Goal: Information Seeking & Learning: Learn about a topic

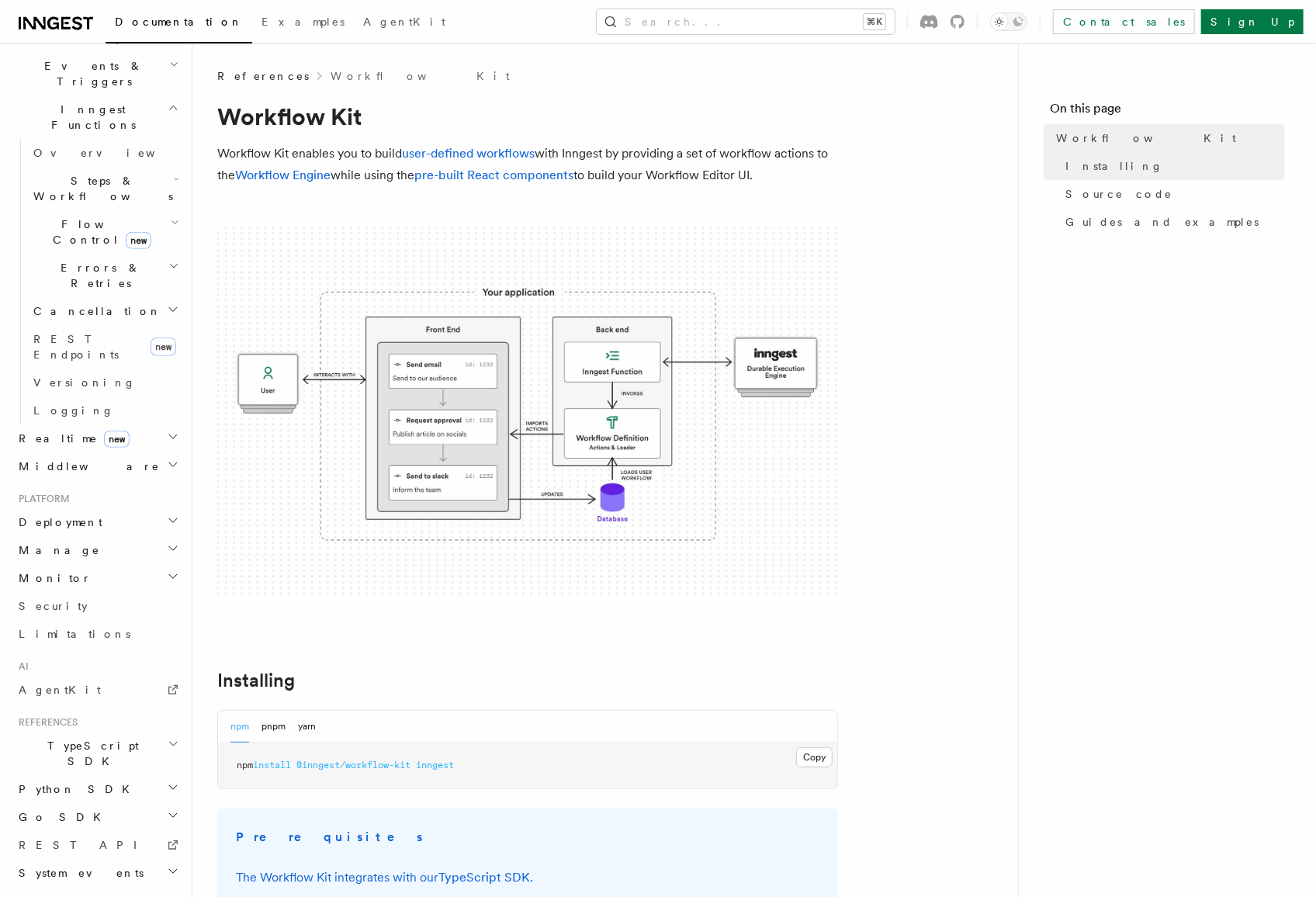
scroll to position [514, 0]
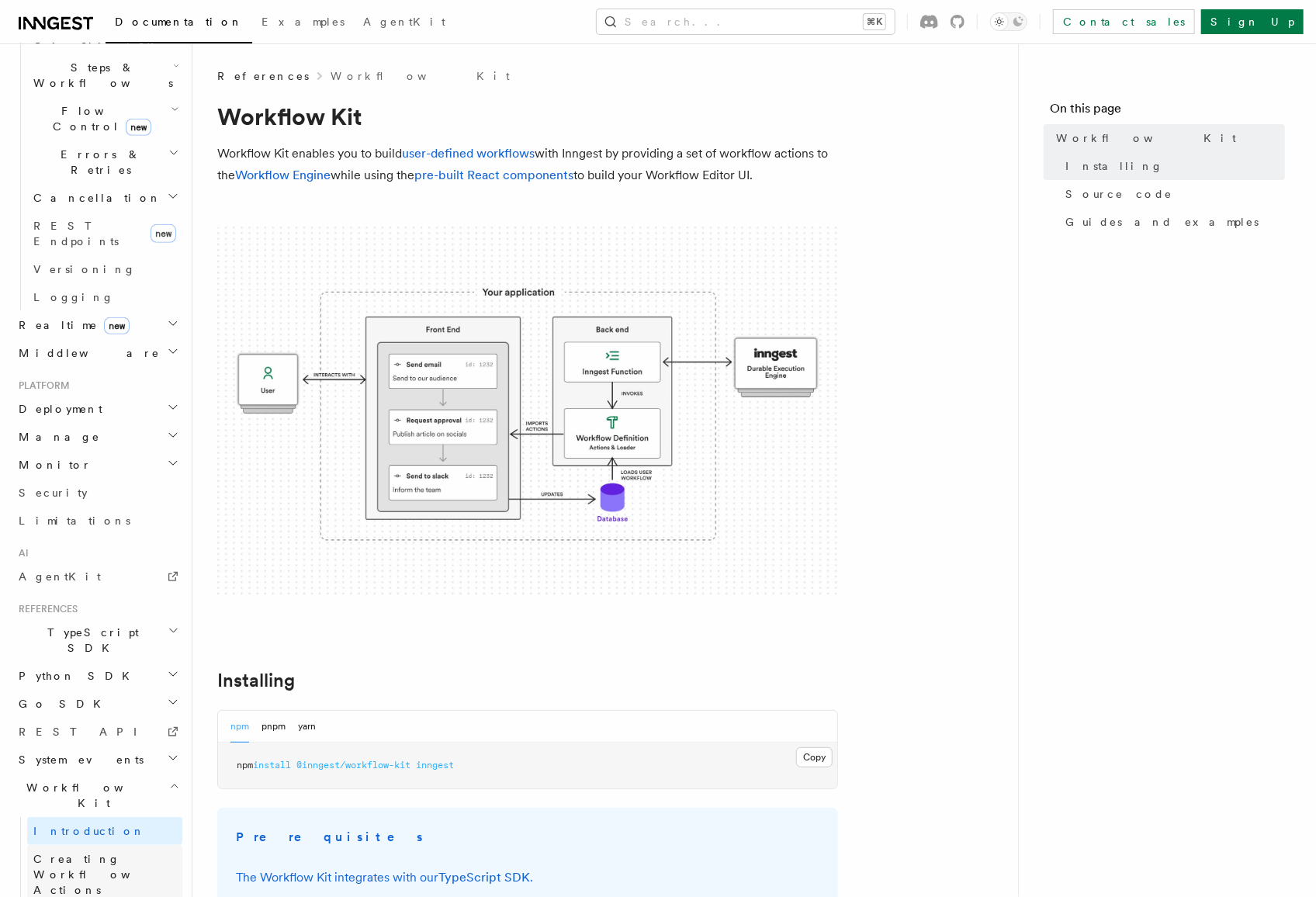
click at [93, 852] on span "Creating Workflow Actions" at bounding box center [100, 874] width 135 height 44
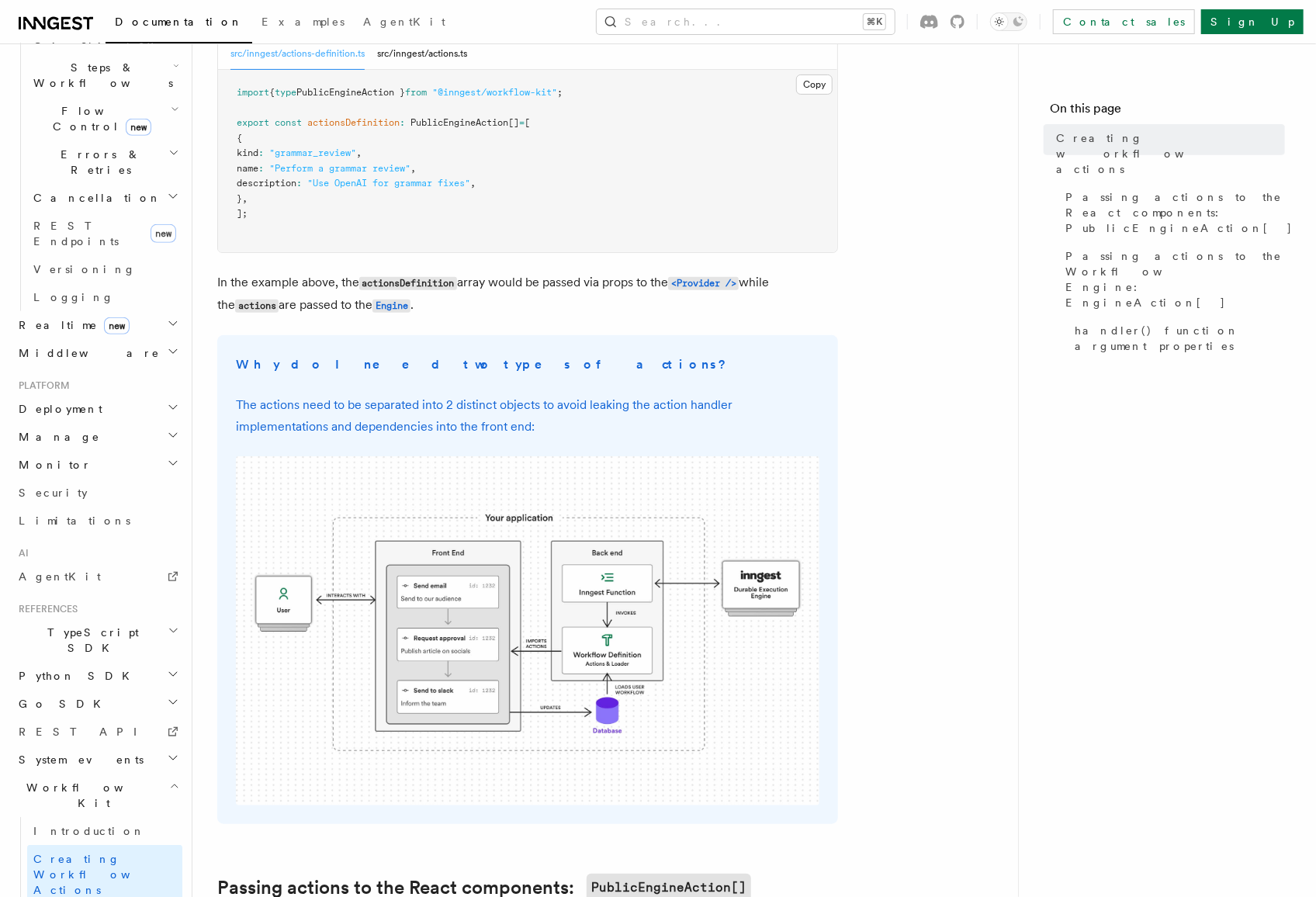
scroll to position [279, 0]
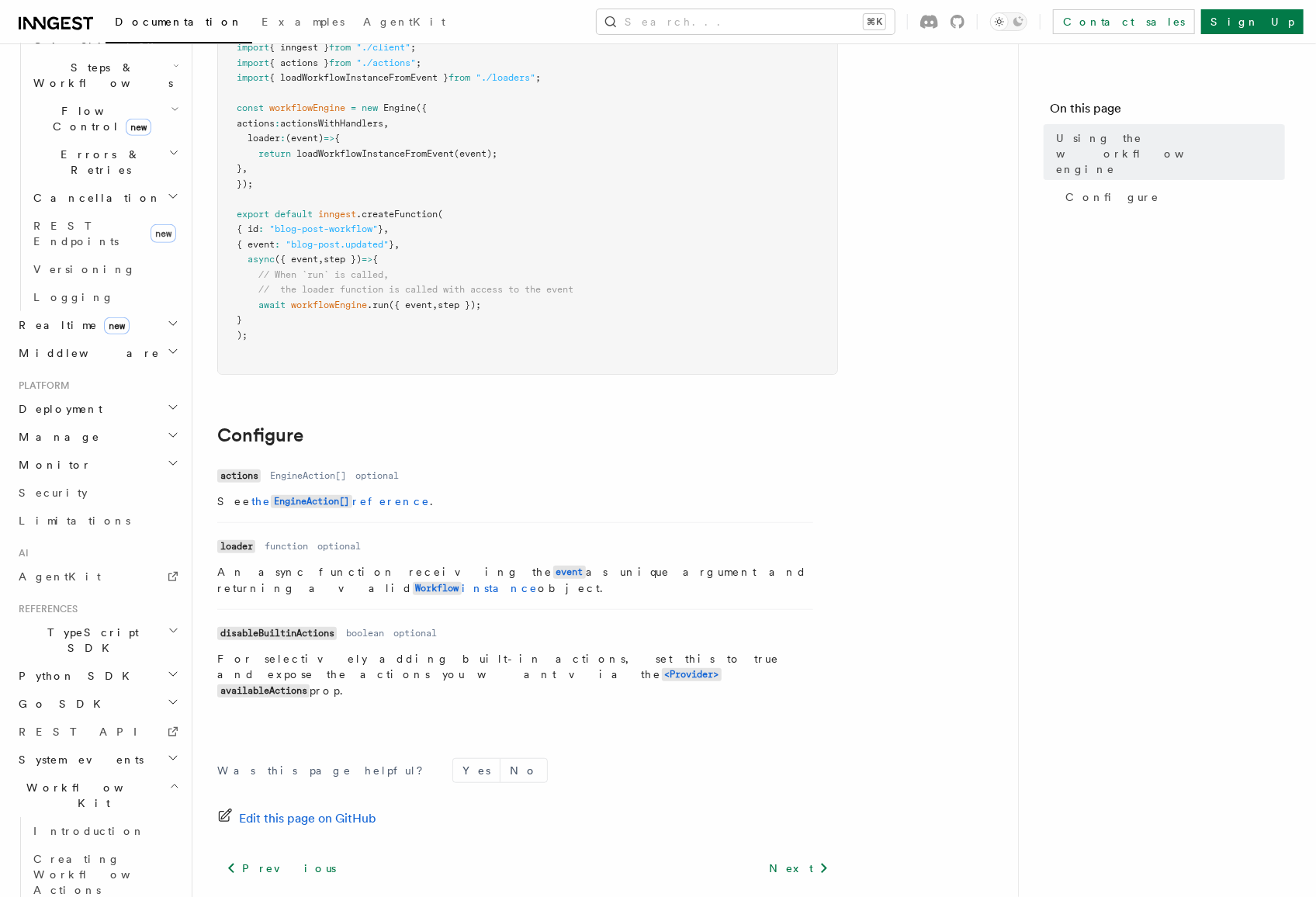
scroll to position [270, 0]
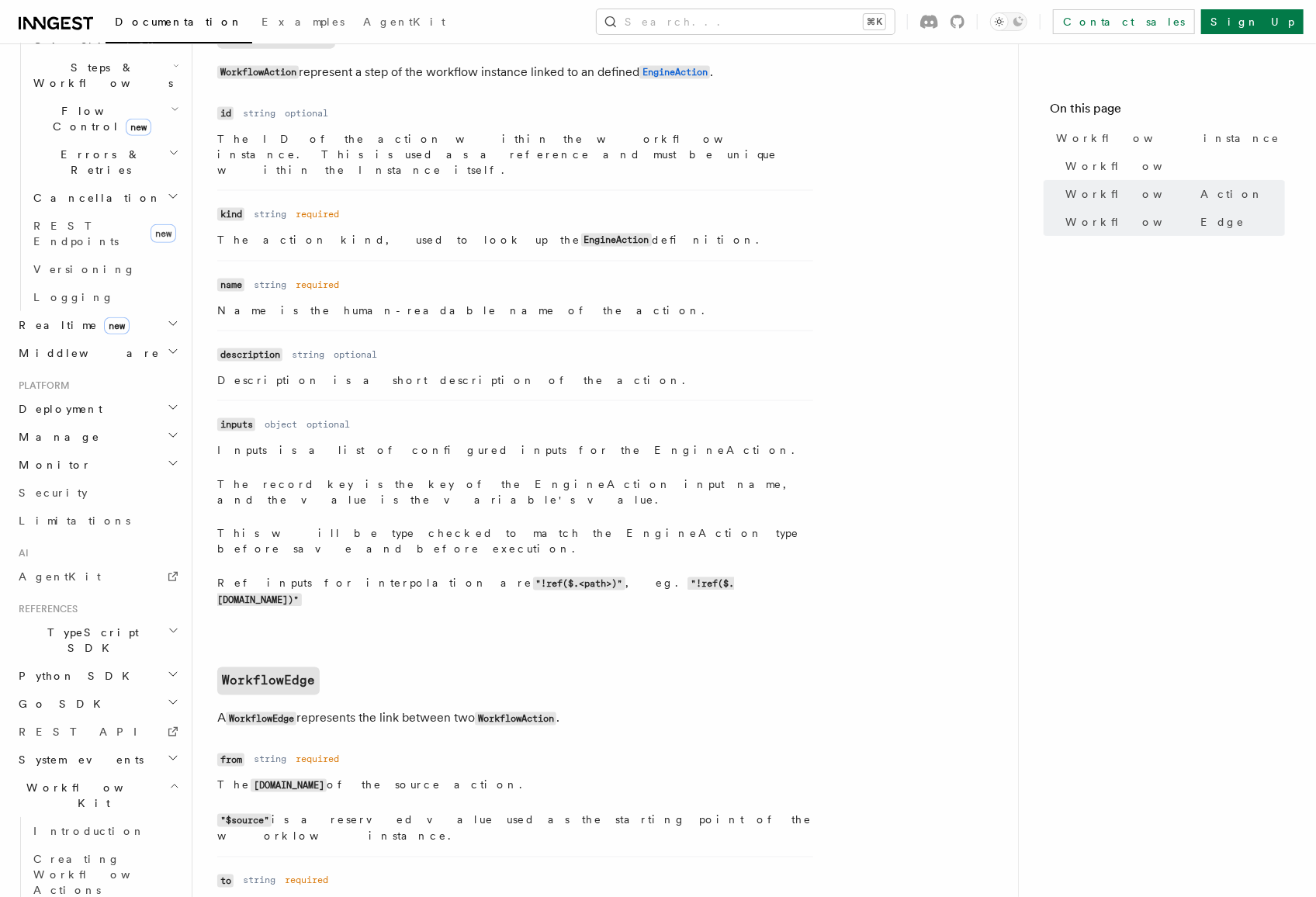
scroll to position [1297, 0]
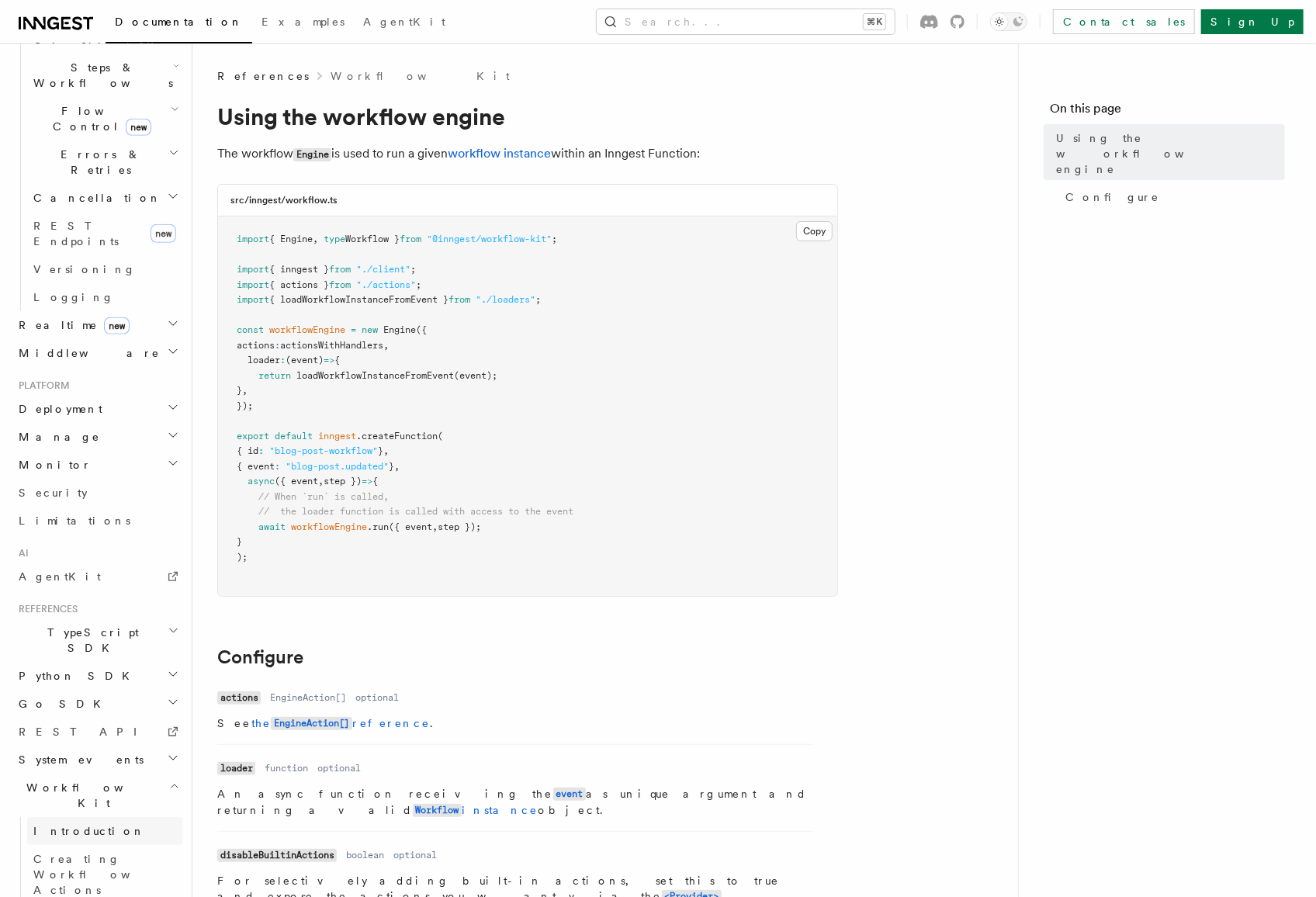
click at [85, 825] on span "Introduction" at bounding box center [89, 831] width 112 height 12
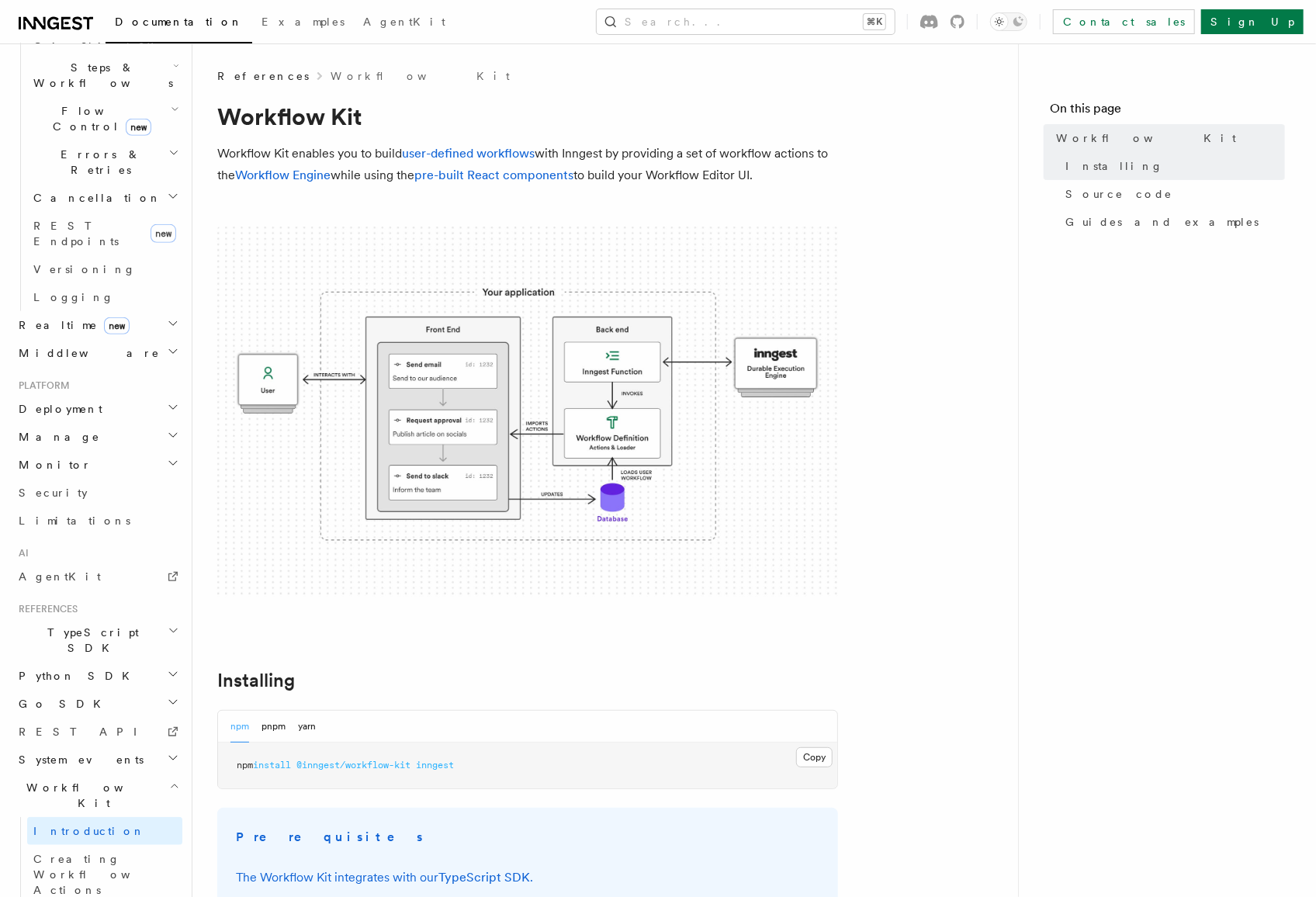
click at [1155, 495] on nav "On this page Workflow Kit Installing Source code Guides and examples" at bounding box center [1167, 470] width 298 height 853
click at [1017, 597] on main "References Workflow Kit Workflow Kit Workflow Kit enables you to build user-def…" at bounding box center [617, 895] width 801 height 1704
click at [924, 374] on span at bounding box center [605, 412] width 776 height 372
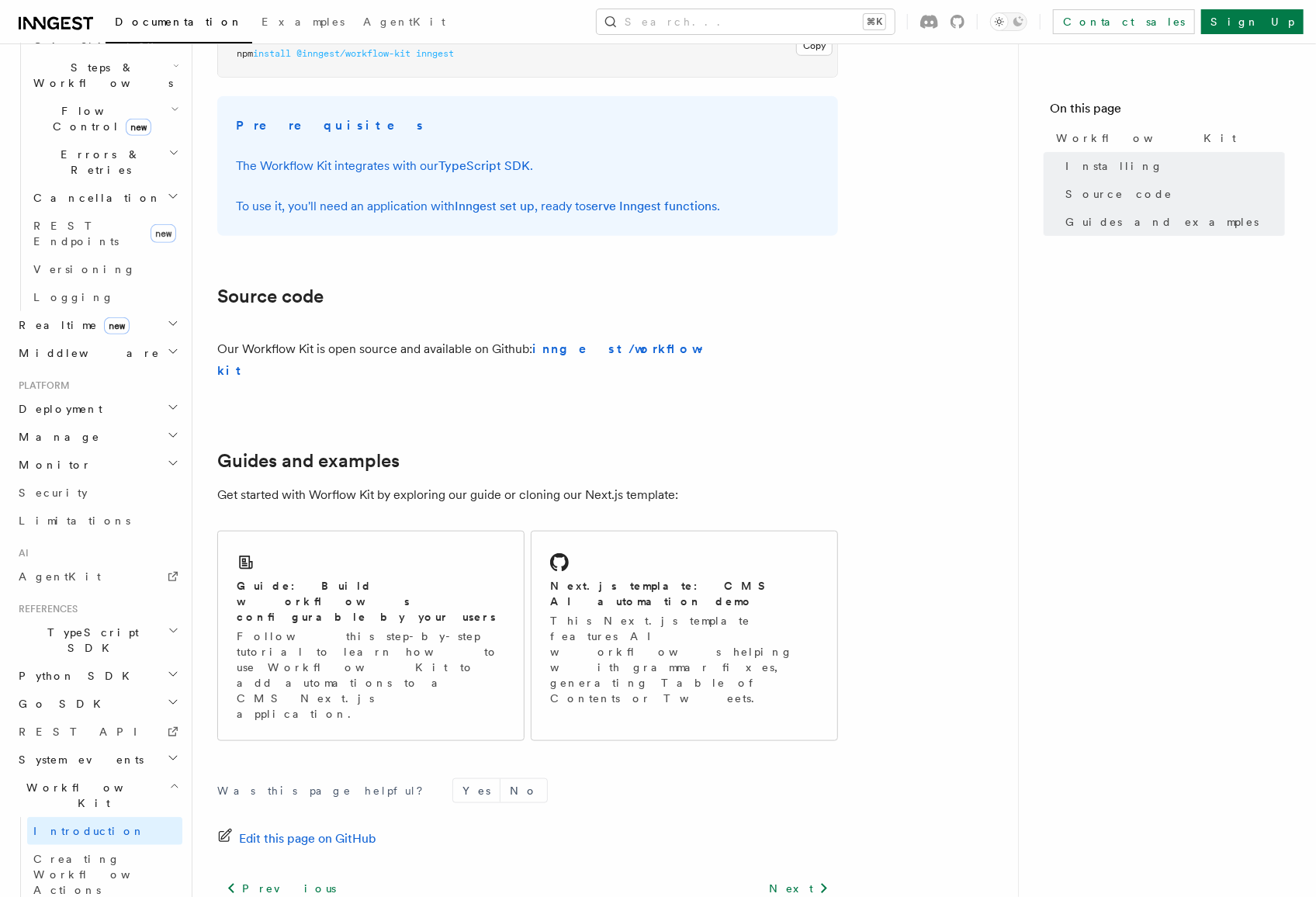
scroll to position [751, 0]
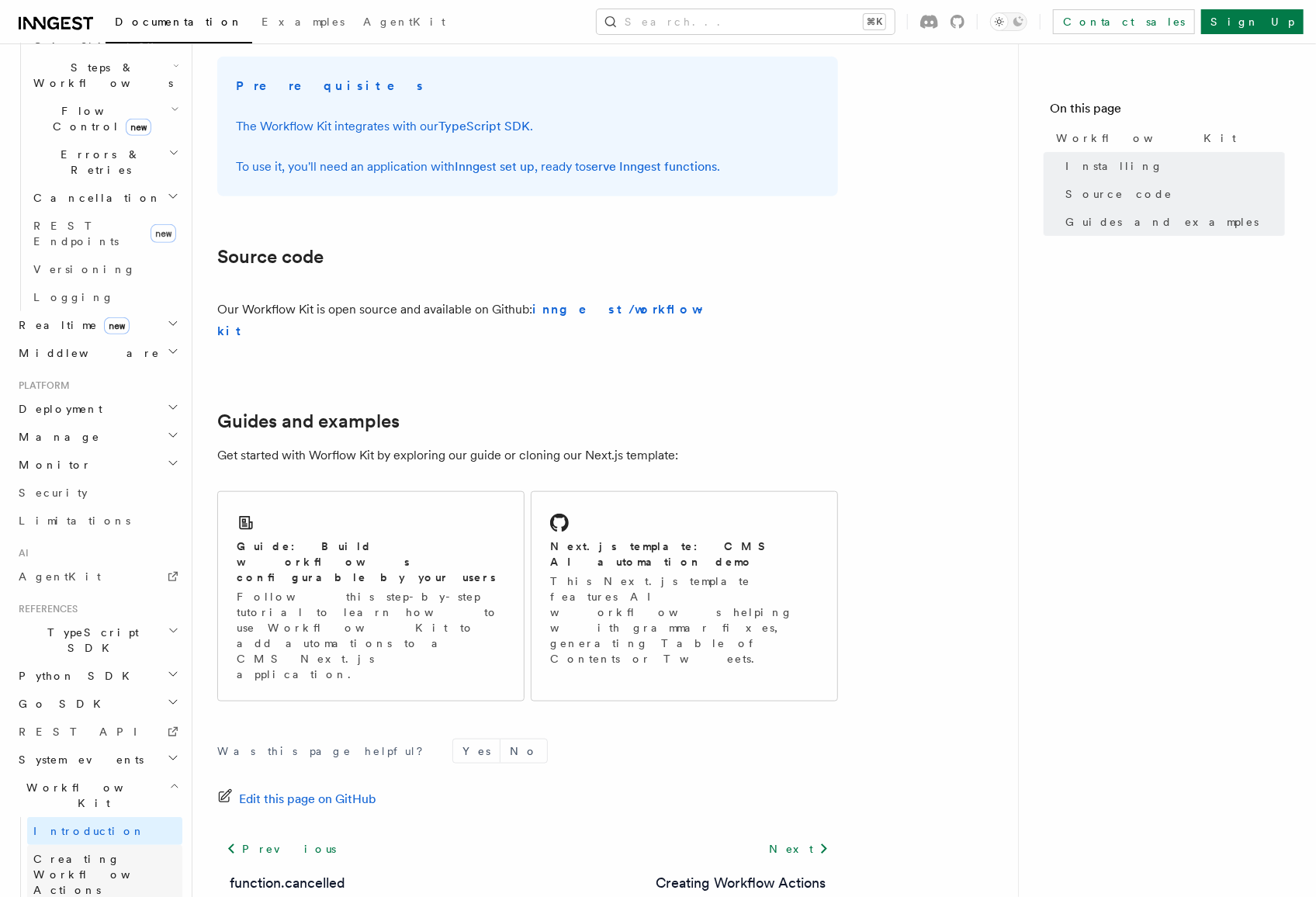
click at [62, 851] on span "Creating Workflow Actions" at bounding box center [108, 874] width 149 height 46
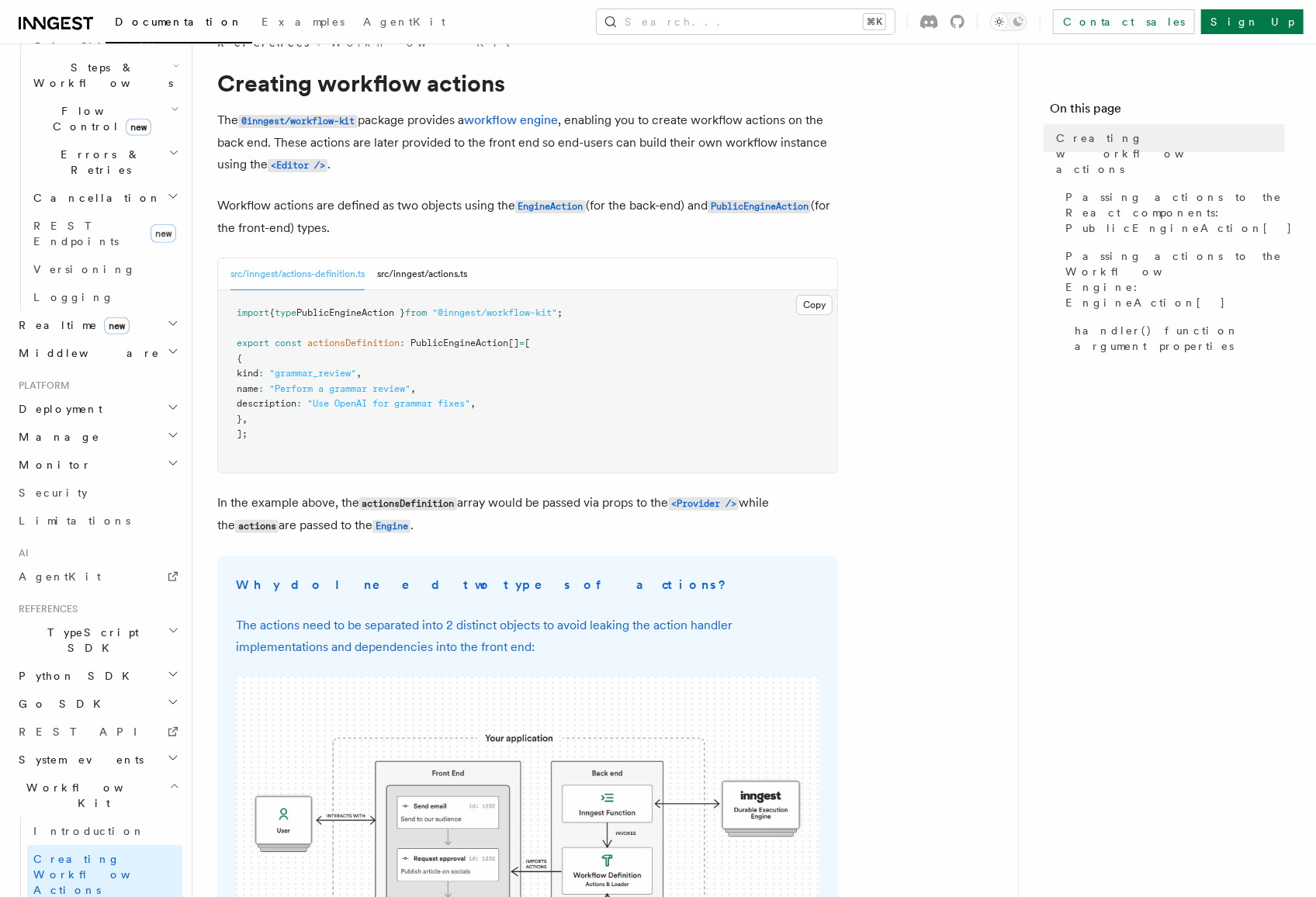
scroll to position [33, 0]
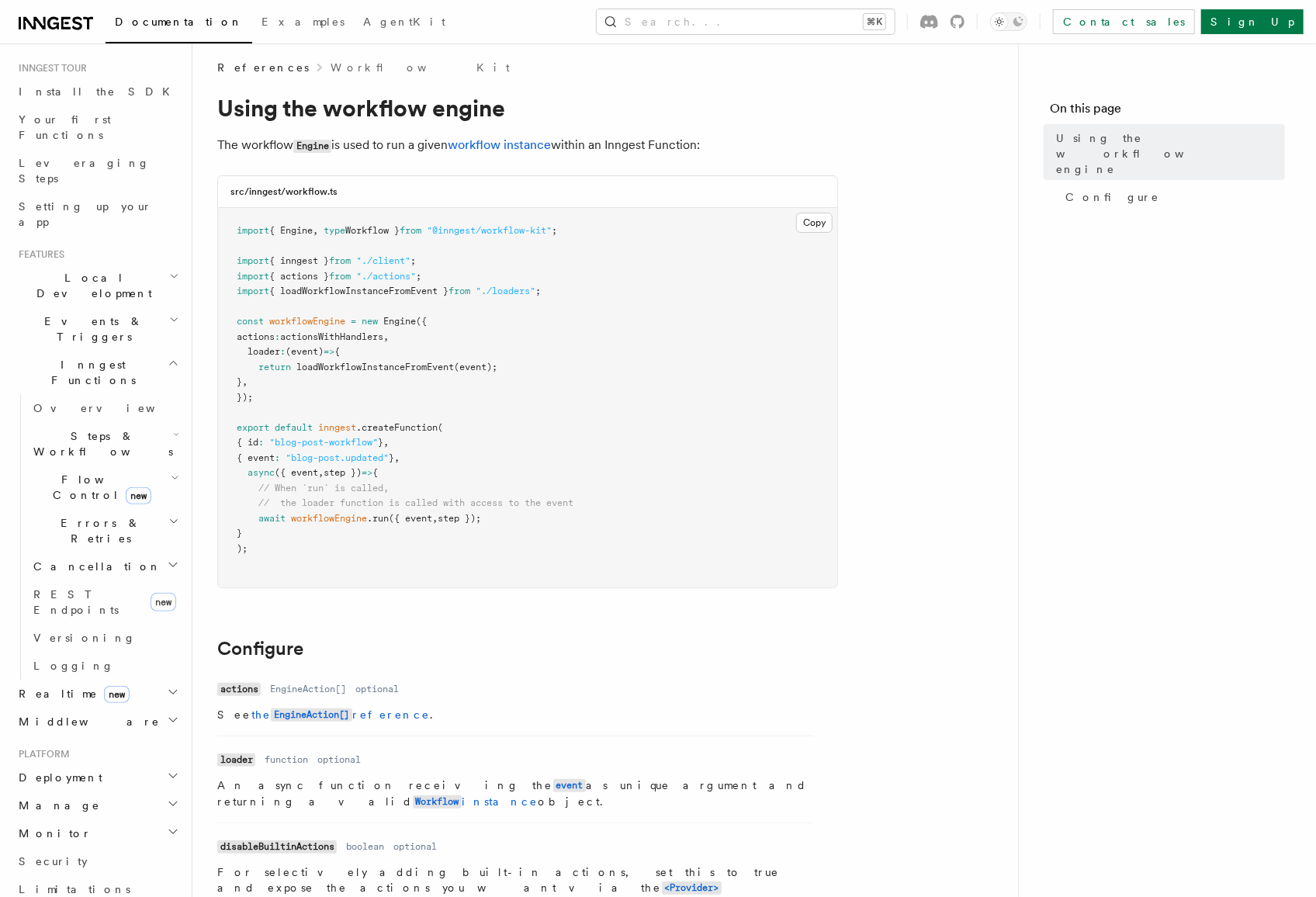
scroll to position [118, 0]
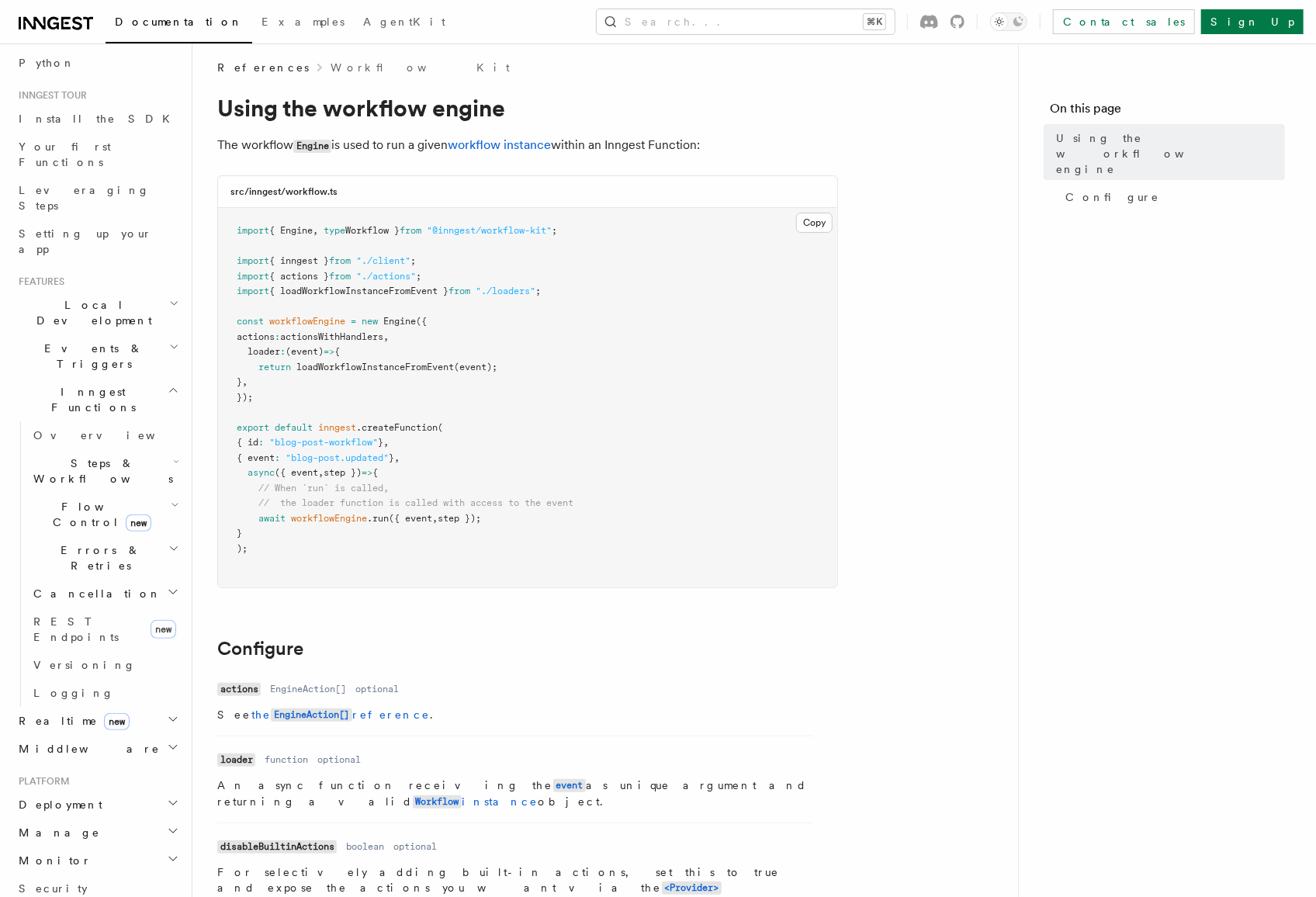
click at [69, 499] on span "Flow Control new" at bounding box center [99, 514] width 143 height 31
click at [63, 455] on span "Steps & Workflows" at bounding box center [100, 470] width 146 height 31
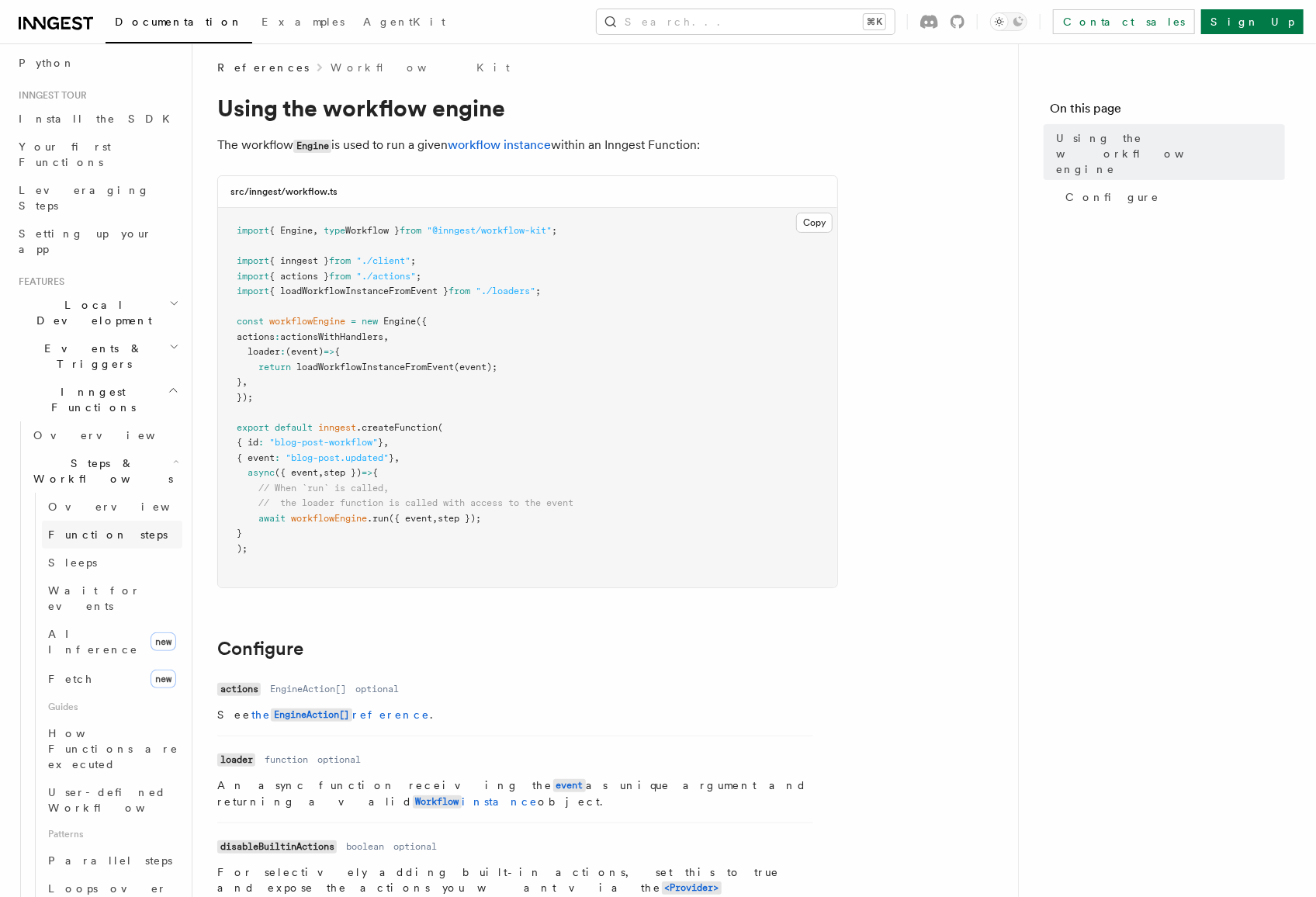
click at [63, 528] on span "Function steps" at bounding box center [107, 534] width 119 height 12
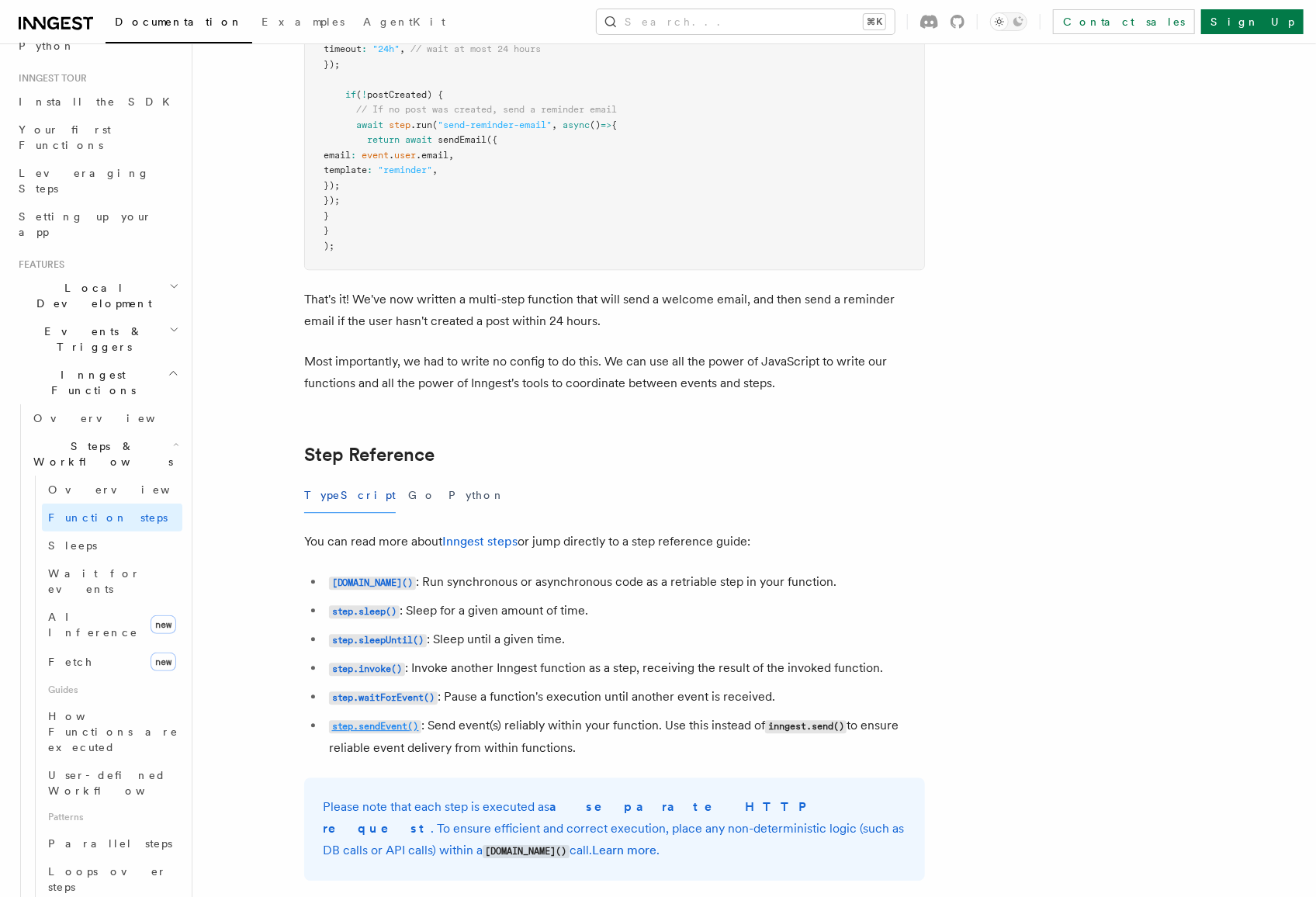
scroll to position [2362, 0]
click at [470, 542] on link "Inngest steps" at bounding box center [480, 538] width 76 height 15
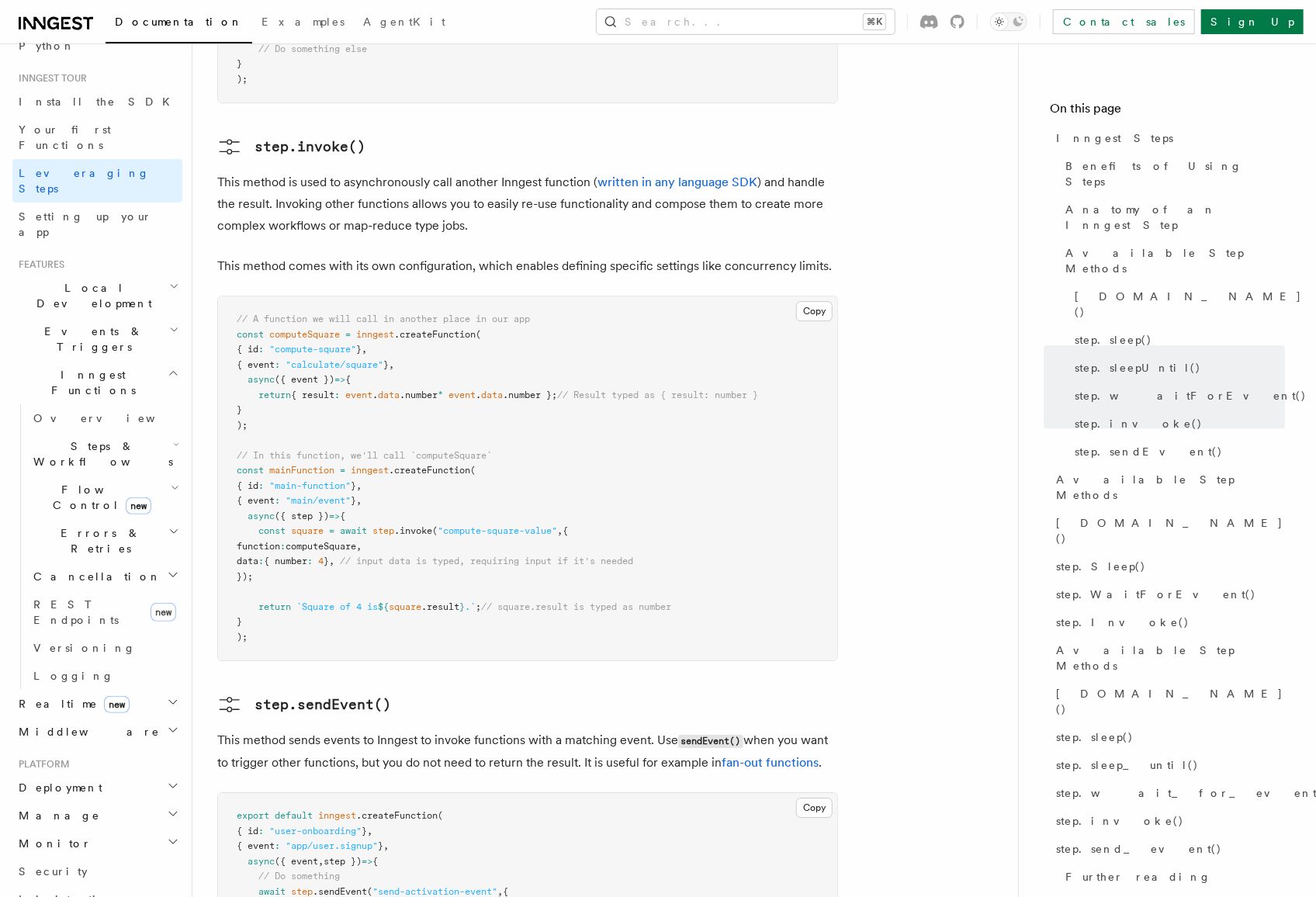
scroll to position [2710, 0]
click at [465, 726] on p "This method sends events to Inngest to invoke functions with a matching event. …" at bounding box center [527, 749] width 621 height 45
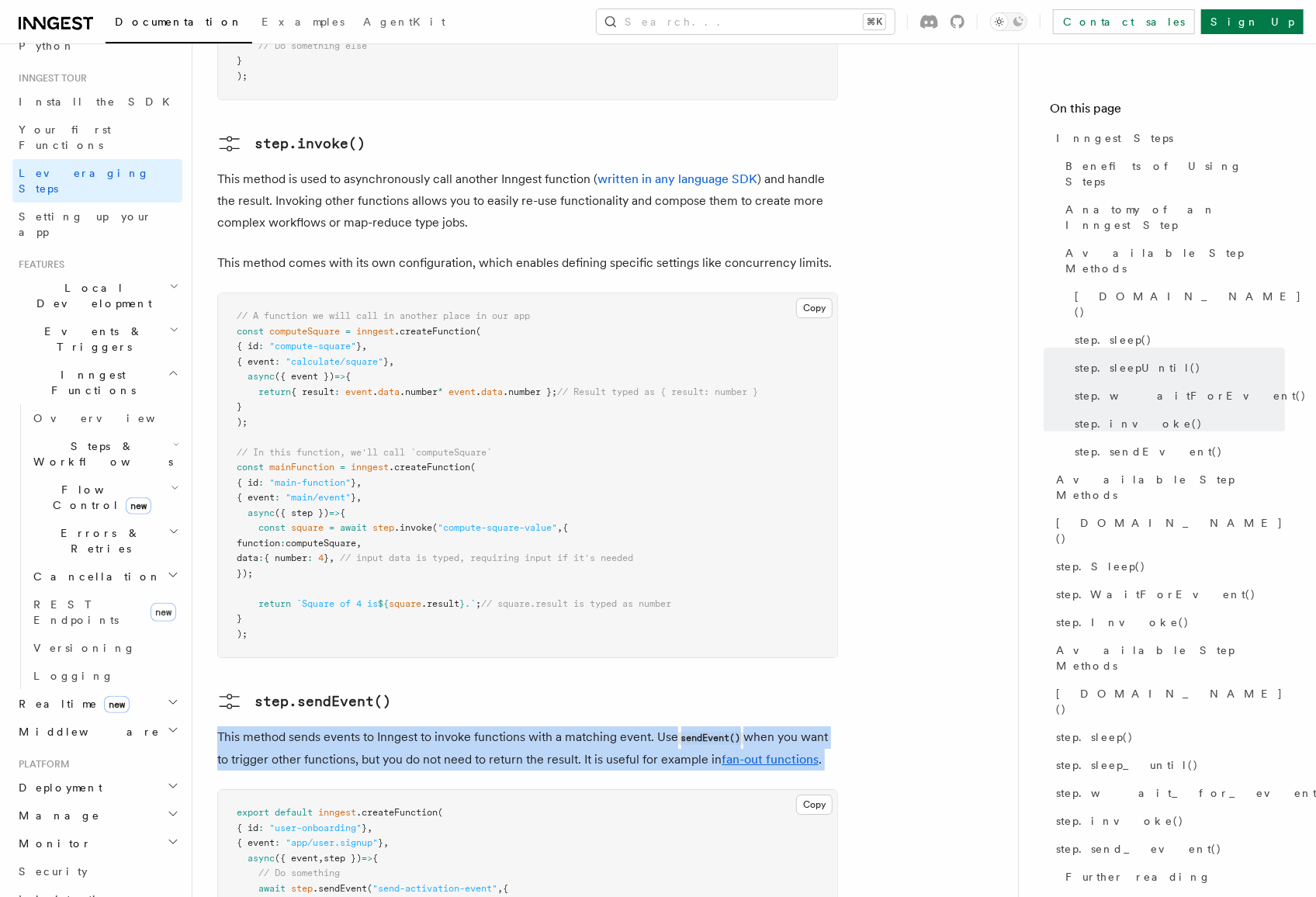
click at [465, 726] on p "This method sends events to Inngest to invoke functions with a matching event. …" at bounding box center [527, 749] width 621 height 45
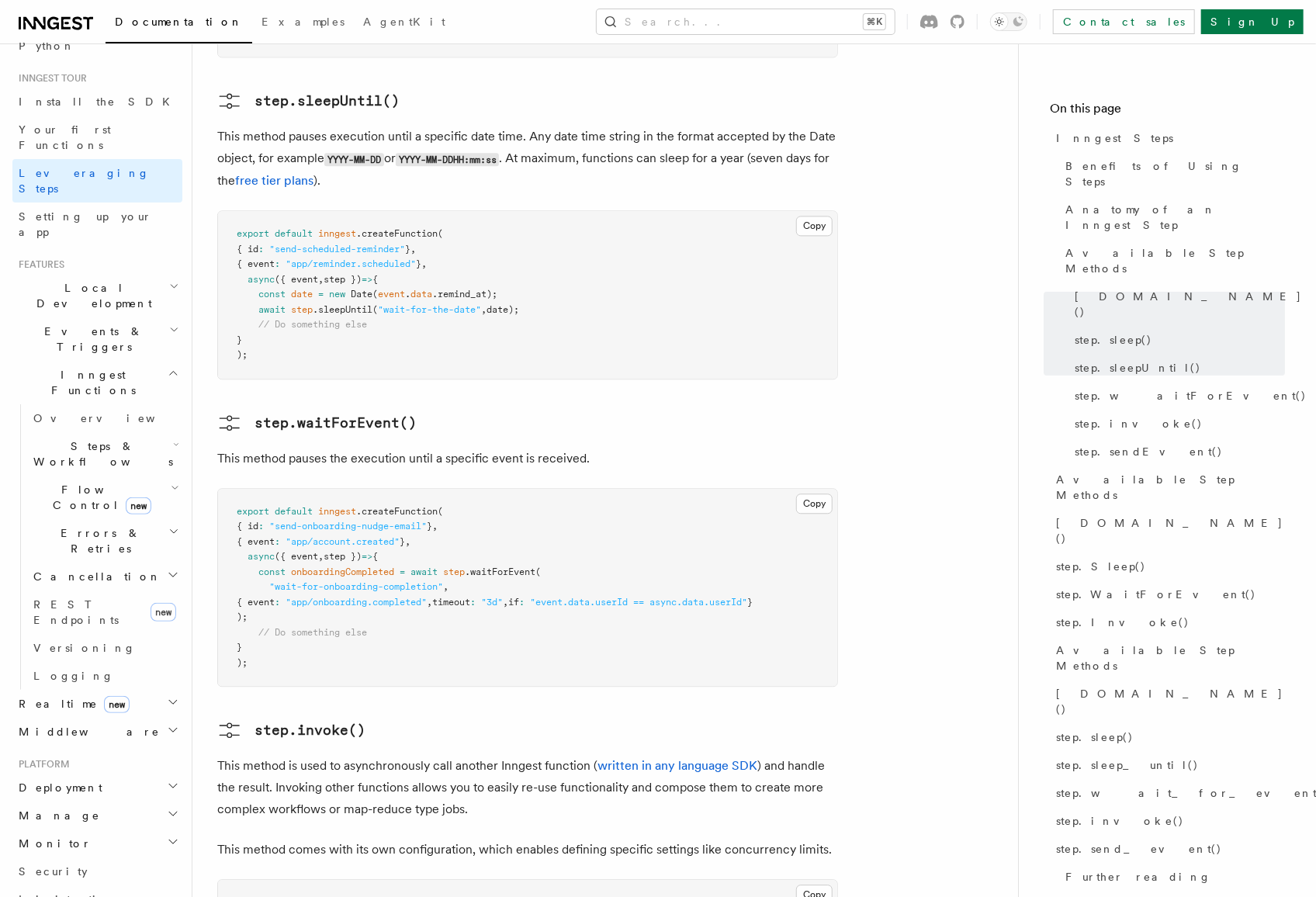
scroll to position [2118, 0]
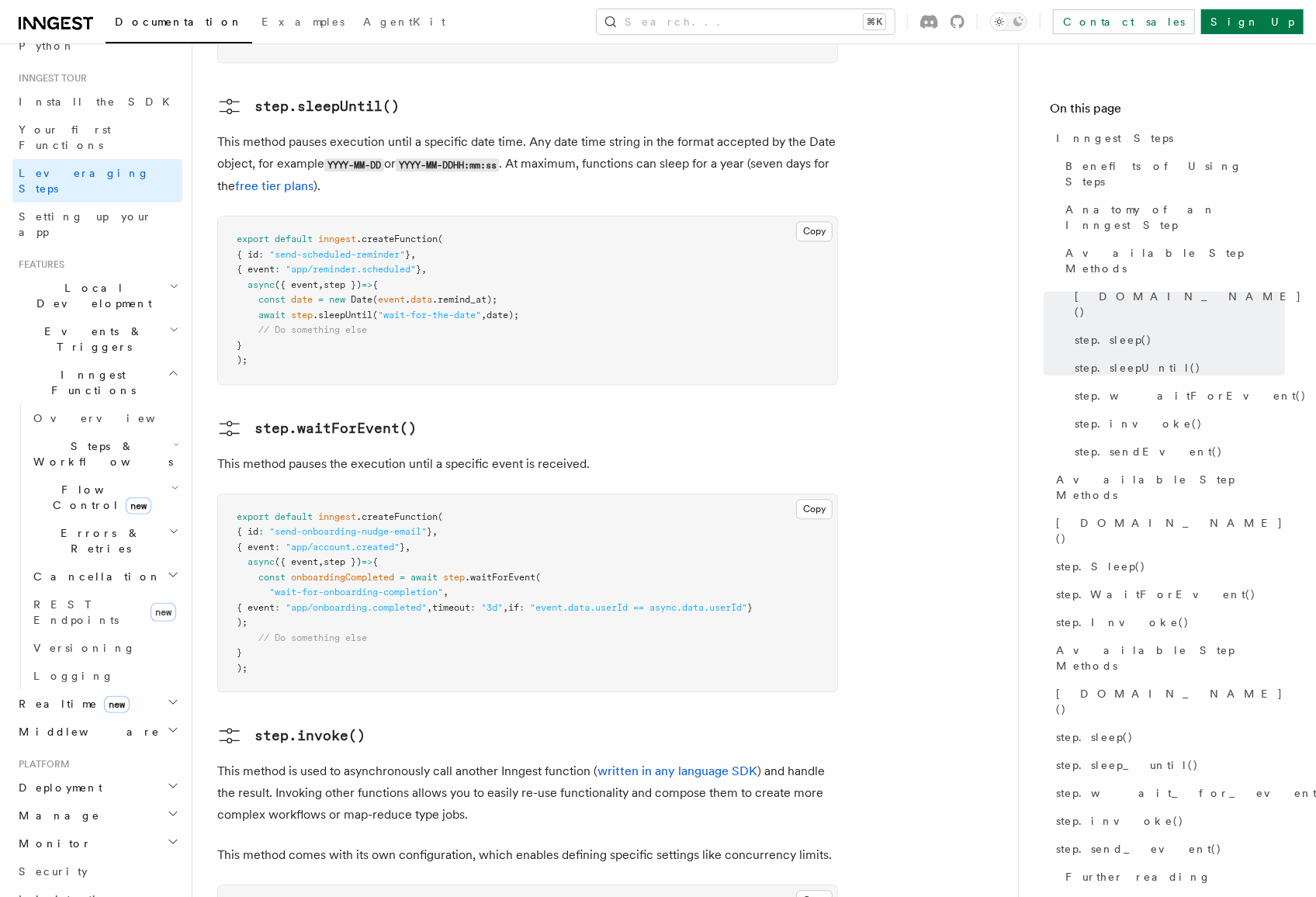
click at [937, 252] on article "Inngest tour Inngest Steps Steps are fundamental building blocks in Inngest fun…" at bounding box center [605, 16] width 776 height 4133
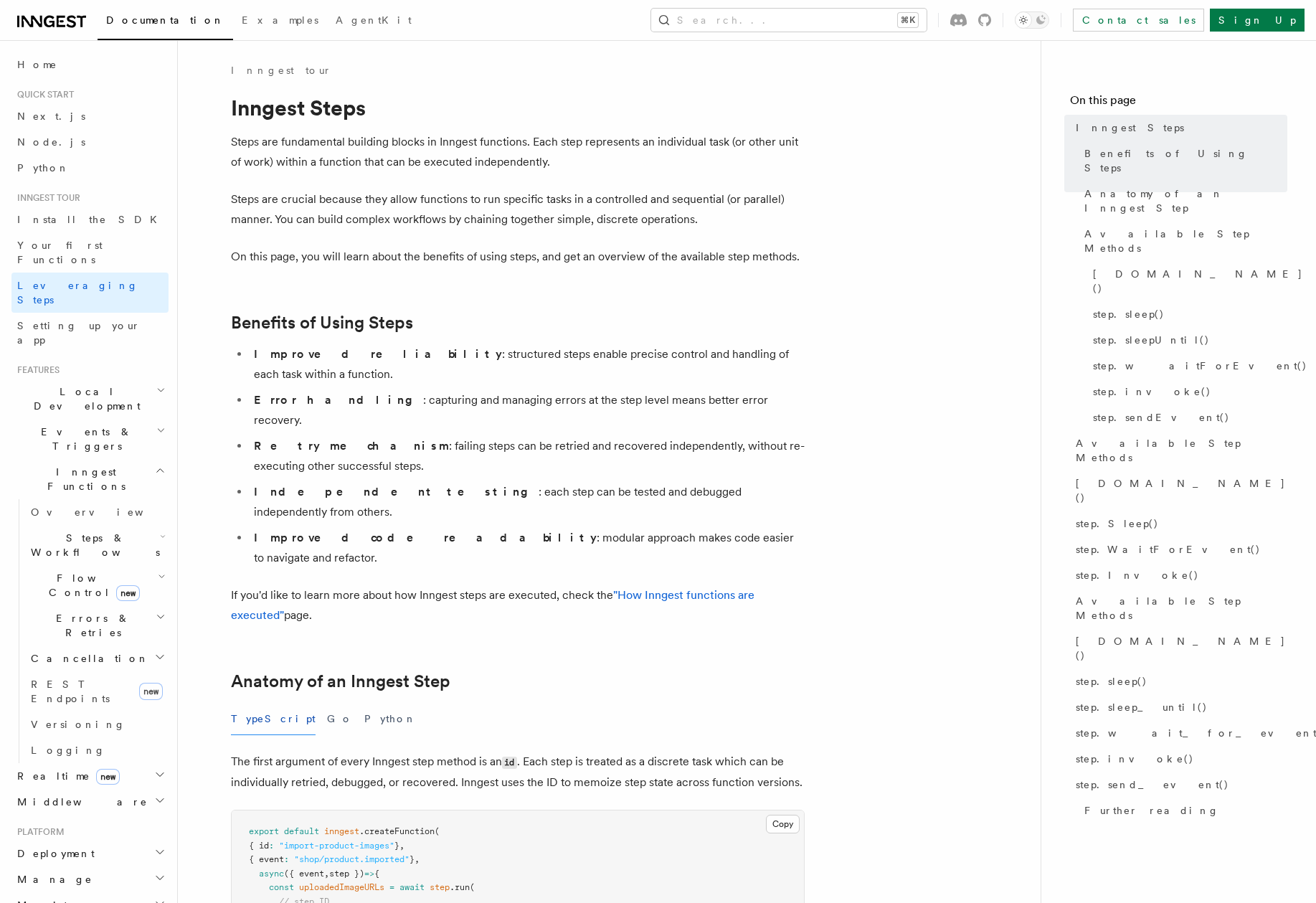
click at [1216, 17] on link "Sign Up" at bounding box center [1256, 20] width 94 height 23
